Goal: Information Seeking & Learning: Understand process/instructions

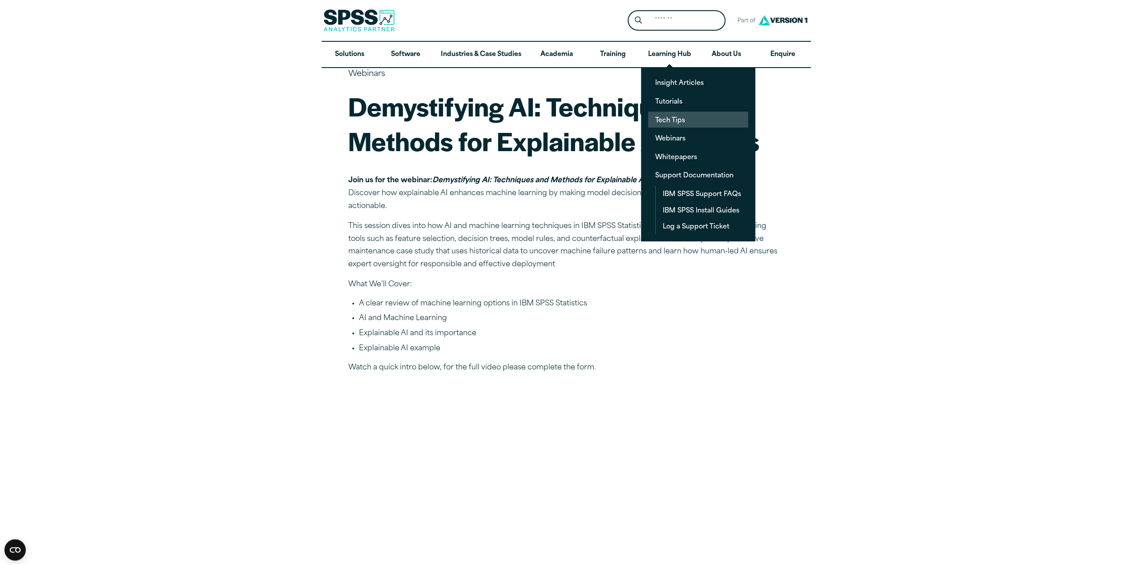
click at [671, 117] on link "Tech Tips" at bounding box center [698, 120] width 100 height 16
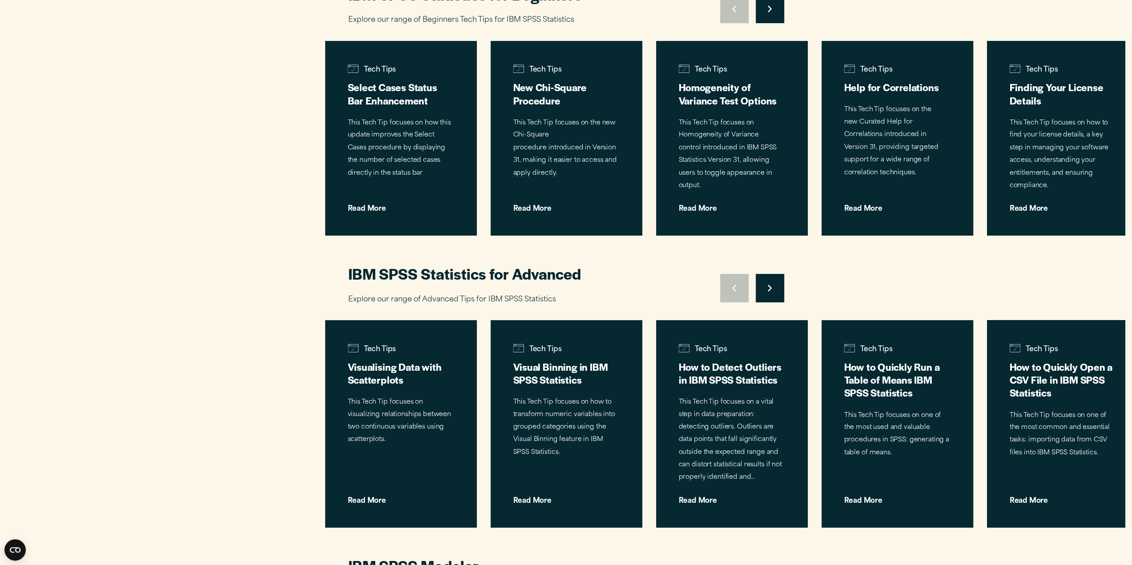
scroll to position [424, 0]
click at [1052, 121] on p "This Tech Tip focuses on how to find your license details, a key step in managi…" at bounding box center [1062, 154] width 109 height 77
